Goal: Task Accomplishment & Management: Manage account settings

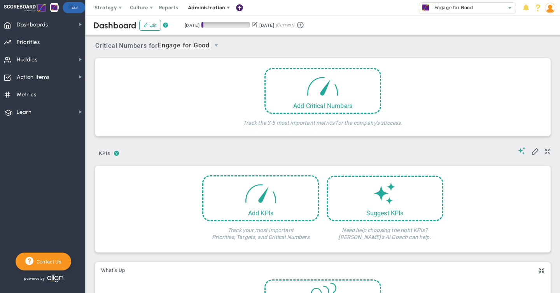
click at [199, 7] on span "Administration" at bounding box center [206, 8] width 37 height 6
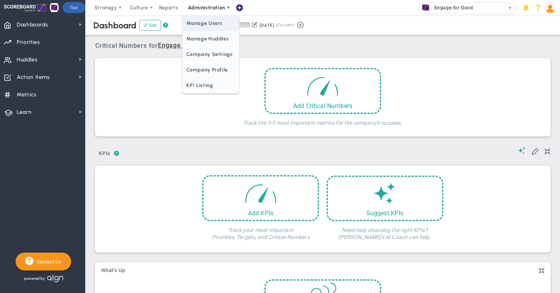
click at [201, 21] on span "Manage Users" at bounding box center [210, 24] width 56 height 16
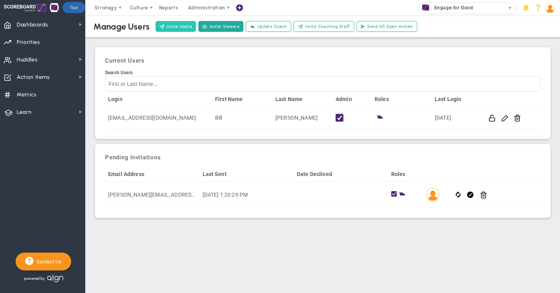
click at [169, 26] on button "Invite Users" at bounding box center [176, 26] width 40 height 11
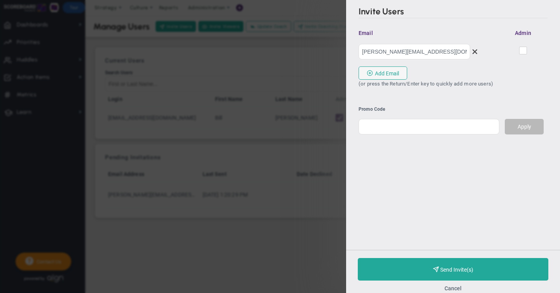
type input "[PERSON_NAME][EMAIL_ADDRESS][DOMAIN_NAME]"
click at [523, 51] on input "checkbox" at bounding box center [523, 52] width 5 height 8
checkbox input "true"
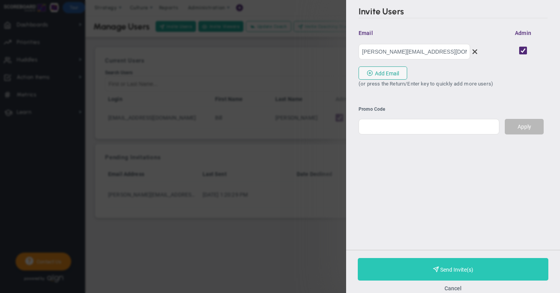
click at [448, 269] on span "Purchase and Send Invite(s)" at bounding box center [456, 270] width 33 height 6
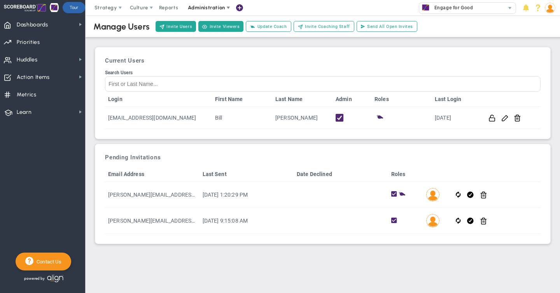
click at [205, 7] on span "Administration" at bounding box center [206, 8] width 37 height 6
click at [552, 9] on img at bounding box center [550, 8] width 10 height 10
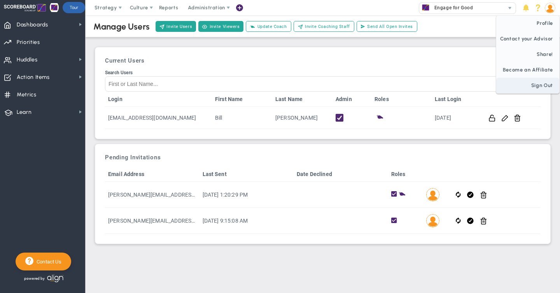
click at [535, 85] on span "Sign Out" at bounding box center [527, 86] width 63 height 16
